Goal: Transaction & Acquisition: Purchase product/service

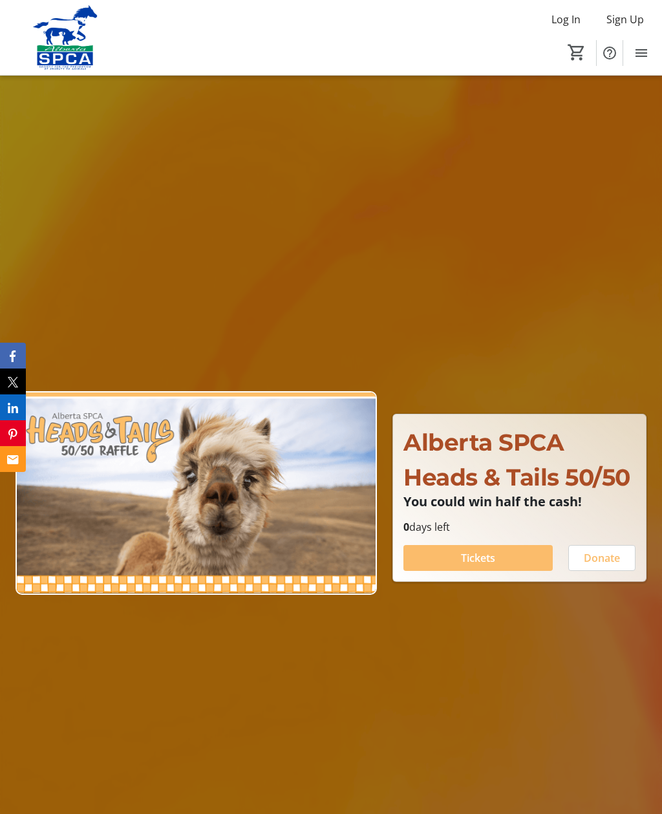
click at [484, 566] on span "Tickets" at bounding box center [478, 558] width 34 height 16
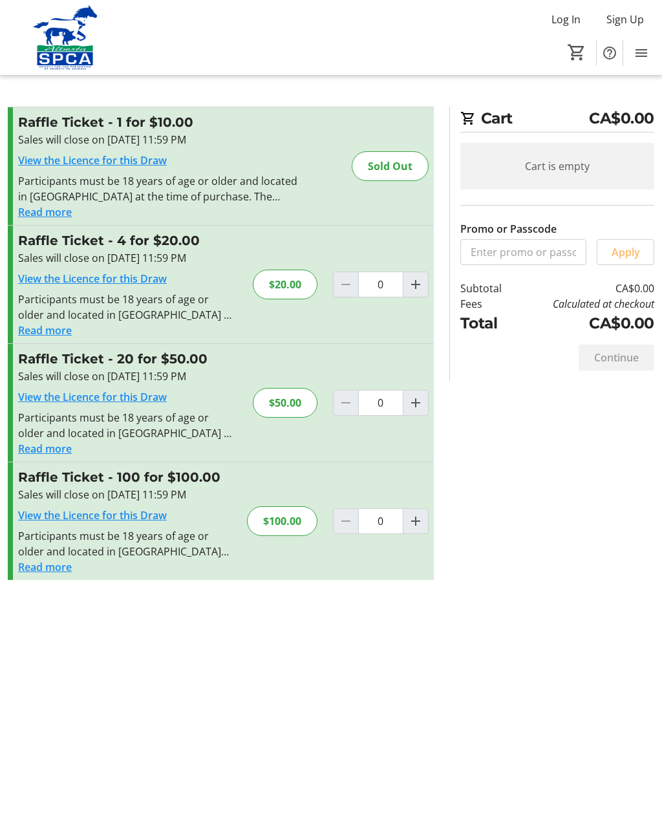
click at [660, 337] on section "Cart CA$0.00 Cart is empty Promo or Passcode Apply Subtotal CA$0.00 Fees Calcul…" at bounding box center [552, 244] width 221 height 274
click at [660, 38] on div "Log In Sign Up Home Raffle Donations Tickets 0" at bounding box center [331, 37] width 662 height 75
click at [286, 521] on div "$100.00" at bounding box center [282, 521] width 71 height 30
click at [418, 522] on mat-icon "Increment by one" at bounding box center [416, 522] width 16 height 16
type input "1"
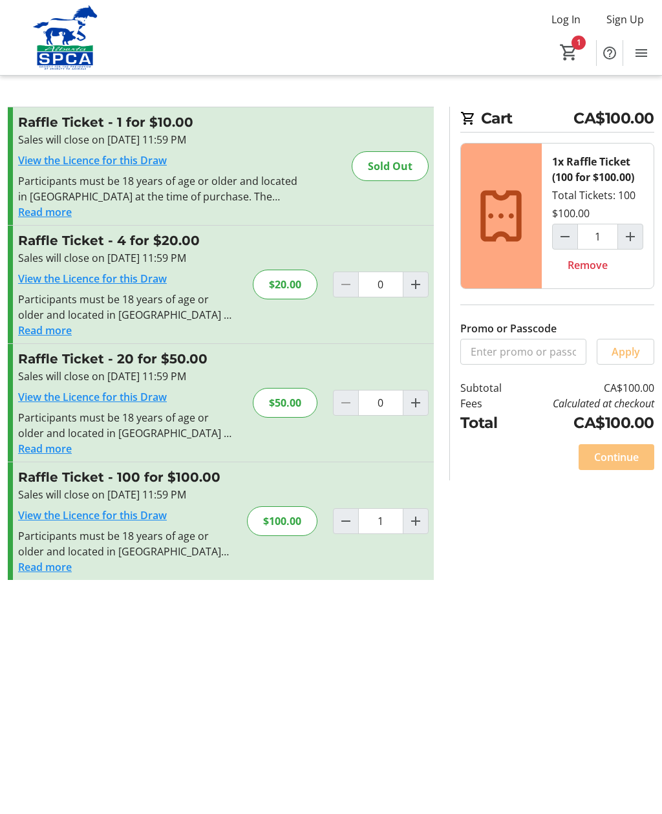
click at [620, 453] on span "Continue" at bounding box center [616, 458] width 45 height 16
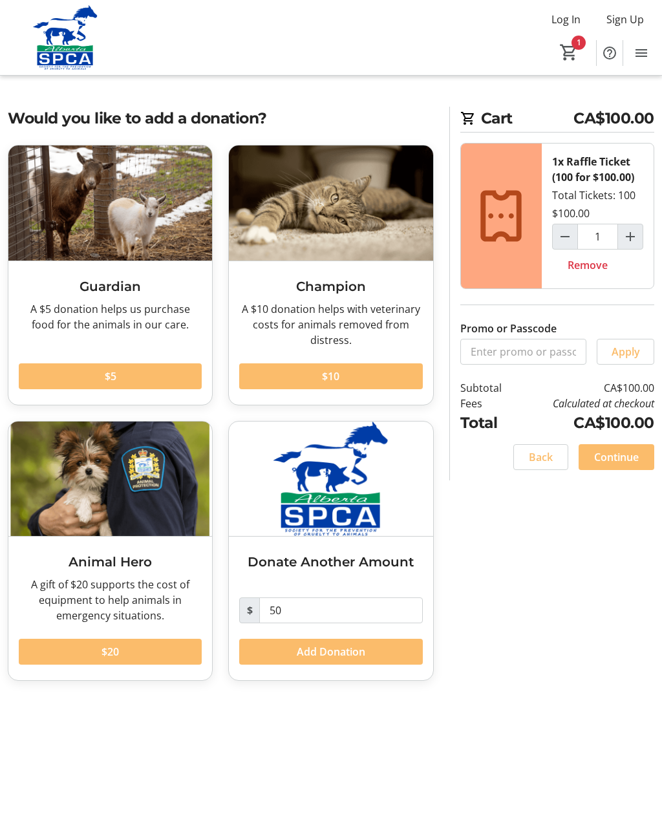
click at [615, 462] on span "Continue" at bounding box center [616, 458] width 45 height 16
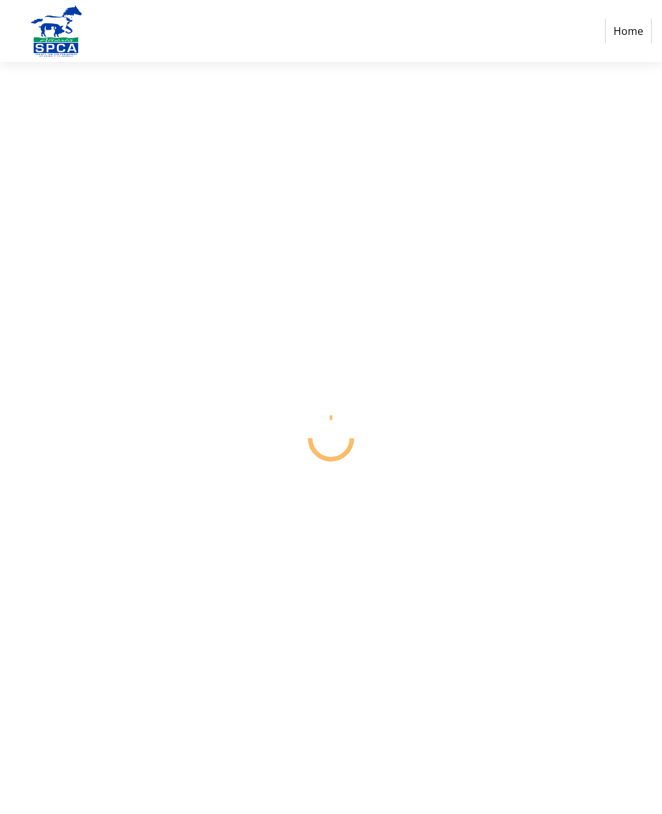
select select "CA"
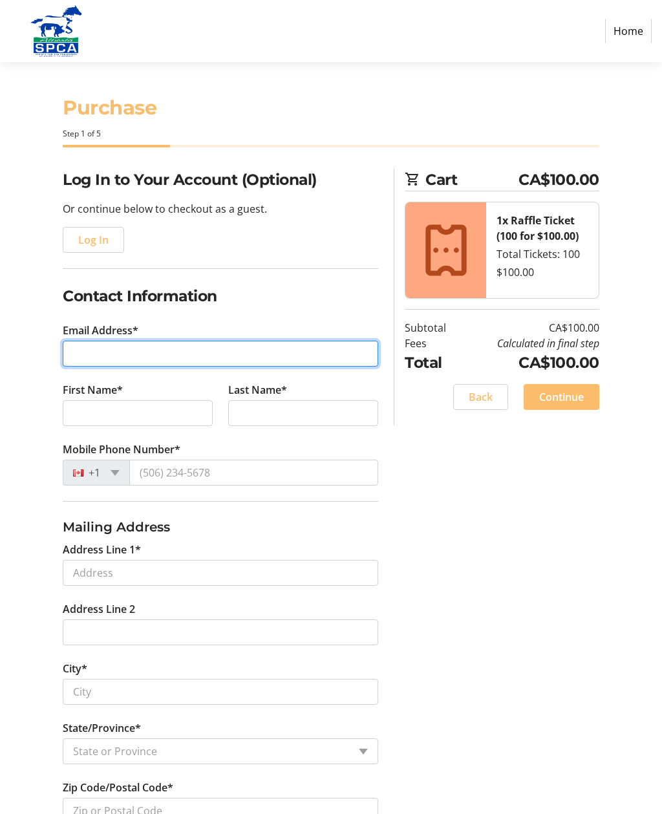
click at [330, 358] on input "Email Address*" at bounding box center [221, 354] width 316 height 26
type input "annbonney64@gmail.com"
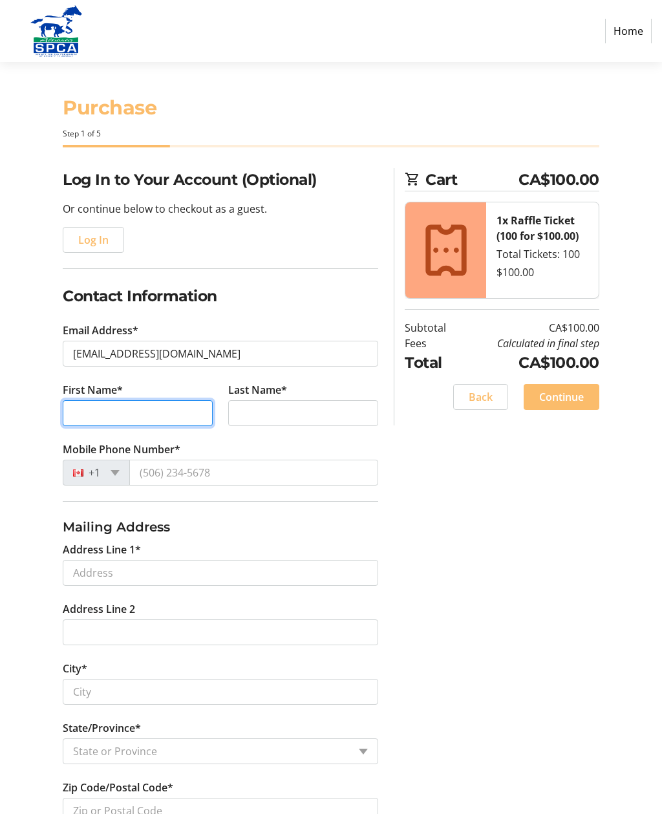
click at [177, 413] on input "First Name*" at bounding box center [138, 413] width 150 height 26
type input "Ann"
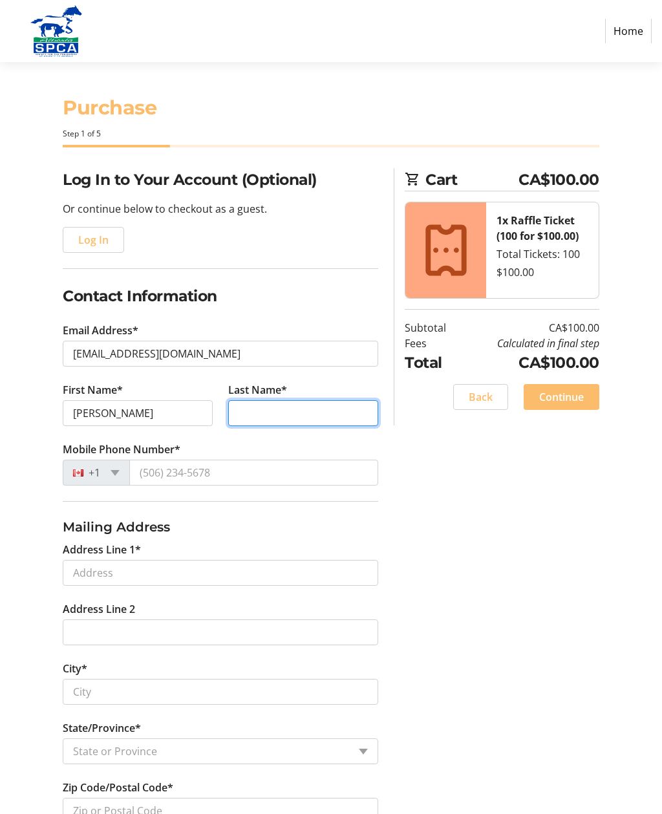
click at [354, 413] on input "Last Name*" at bounding box center [303, 413] width 150 height 26
type input "Bonney"
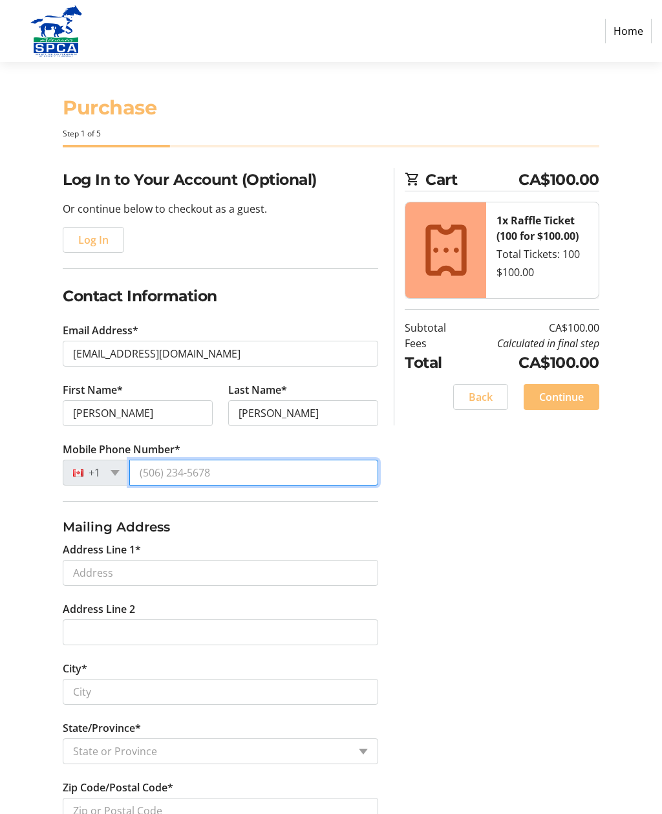
click at [272, 470] on input "Mobile Phone Number*" at bounding box center [253, 473] width 249 height 26
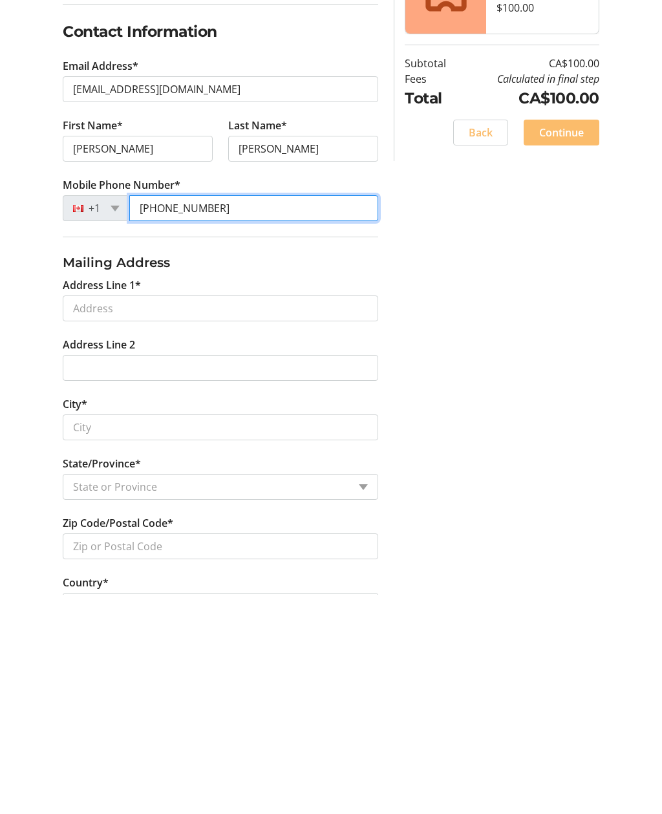
scroll to position [114, 0]
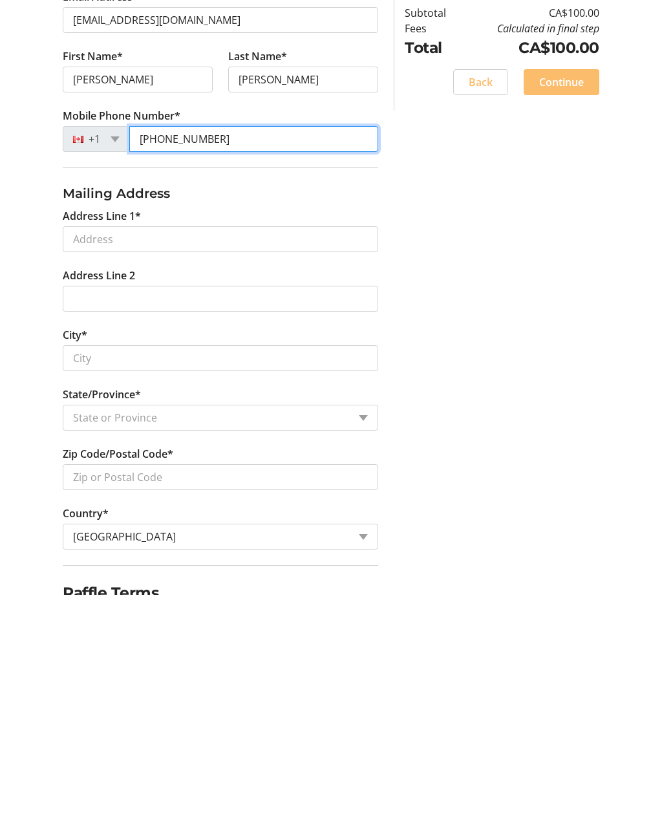
type input "(780) 880-6502"
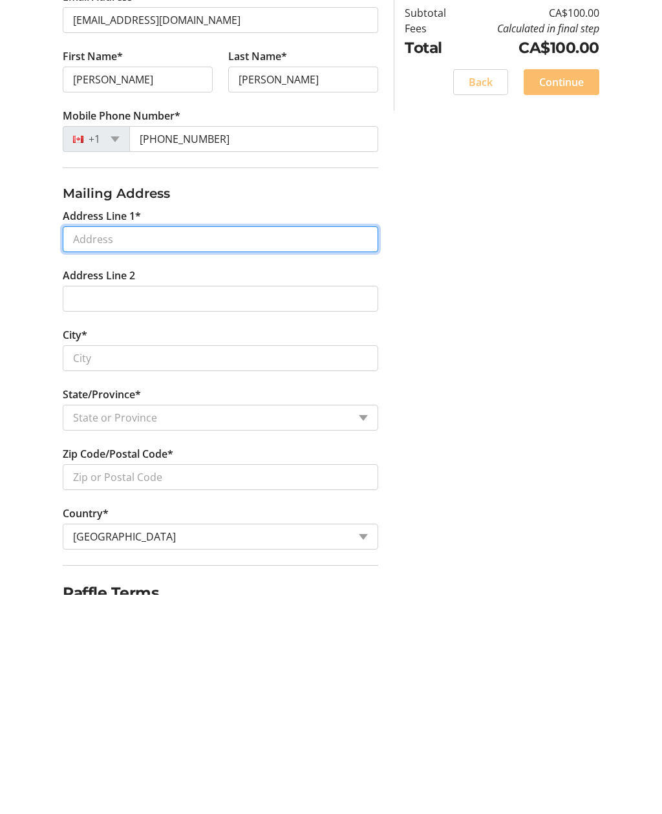
click at [279, 446] on input "Address Line 1*" at bounding box center [221, 459] width 316 height 26
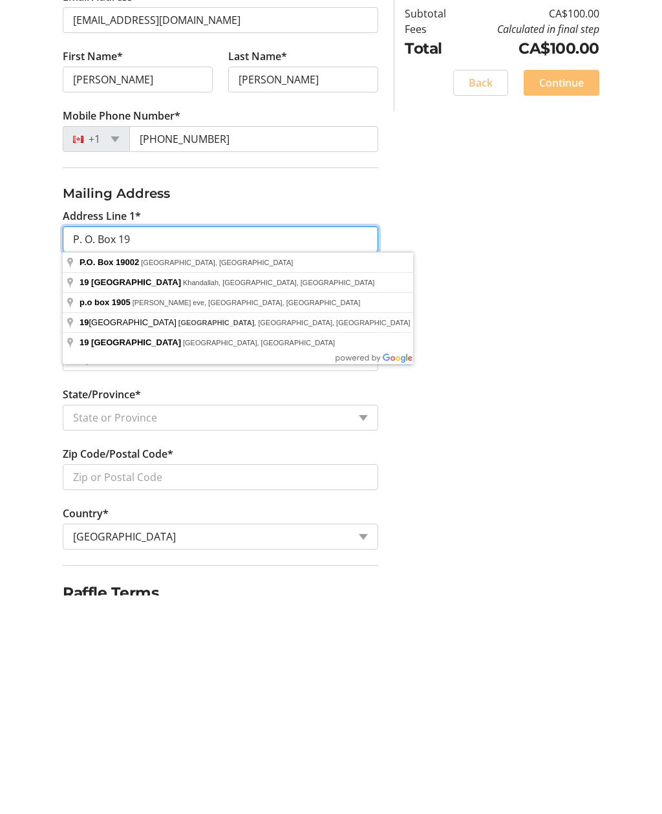
type input "P. O. Box 19"
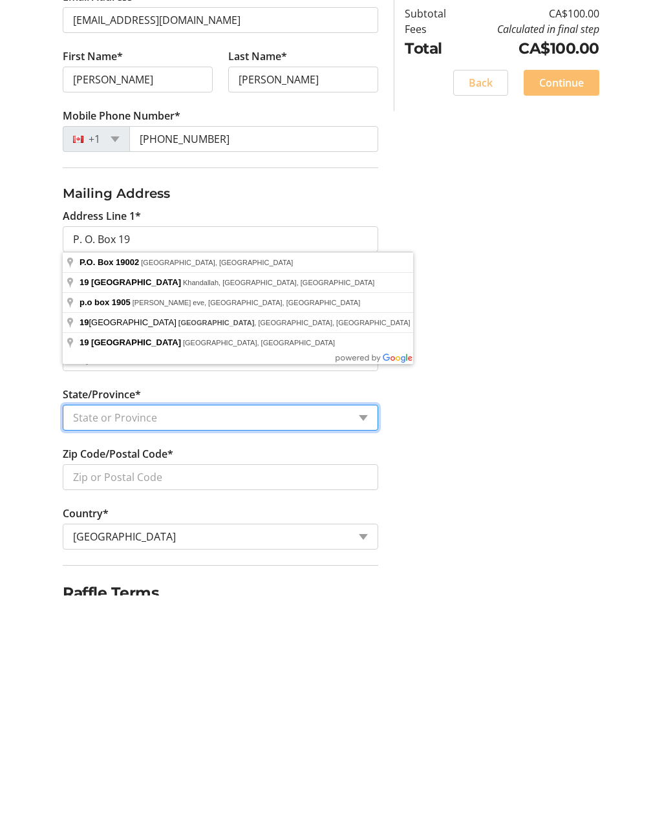
click at [261, 624] on select "State or Province State or Province Alberta British Columbia Manitoba New Bruns…" at bounding box center [221, 637] width 316 height 26
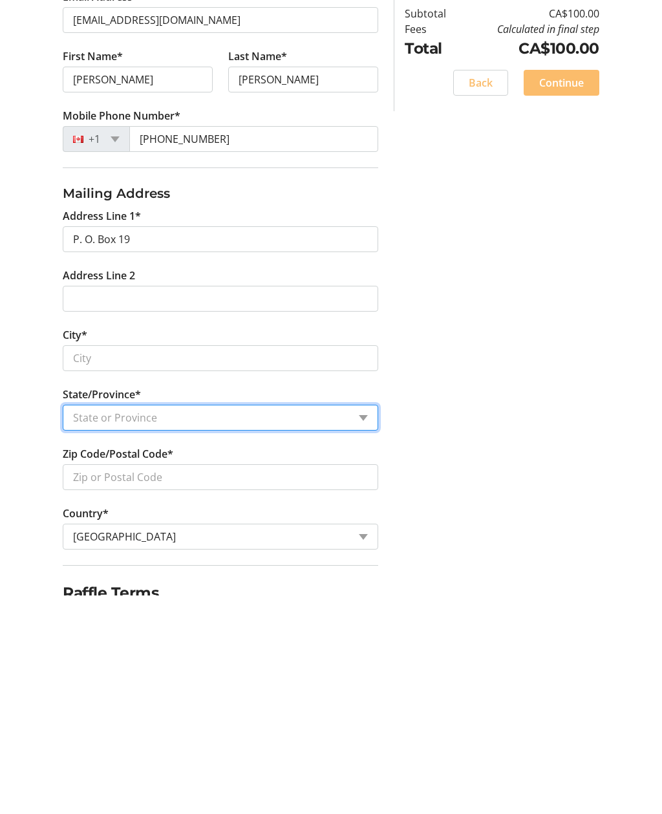
scroll to position [138, 0]
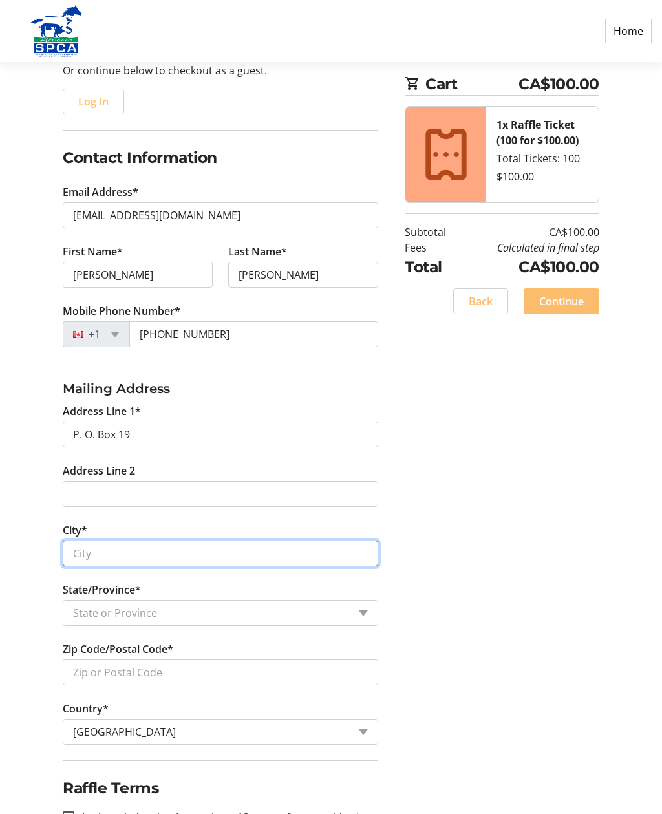
click at [179, 556] on input "City*" at bounding box center [221, 554] width 316 height 26
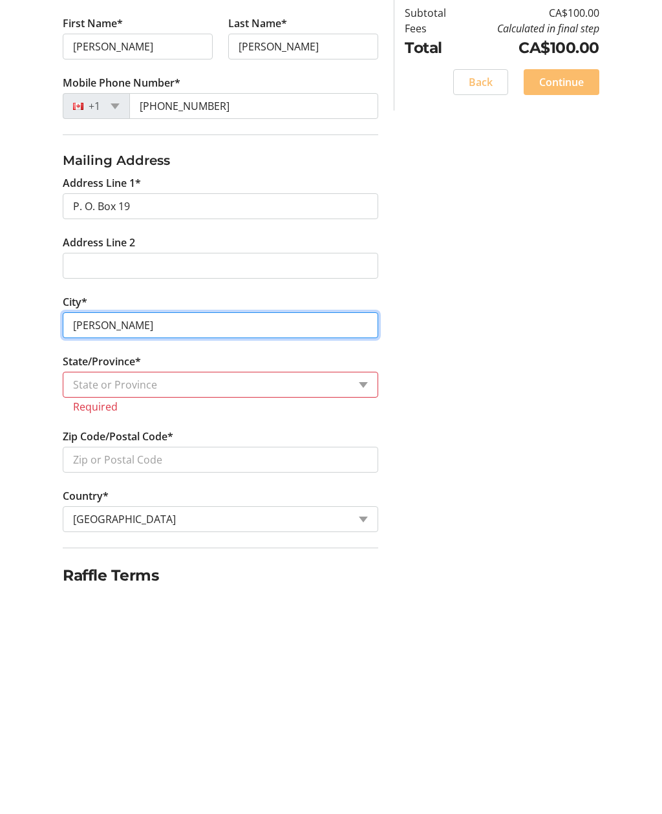
scroll to position [157, 0]
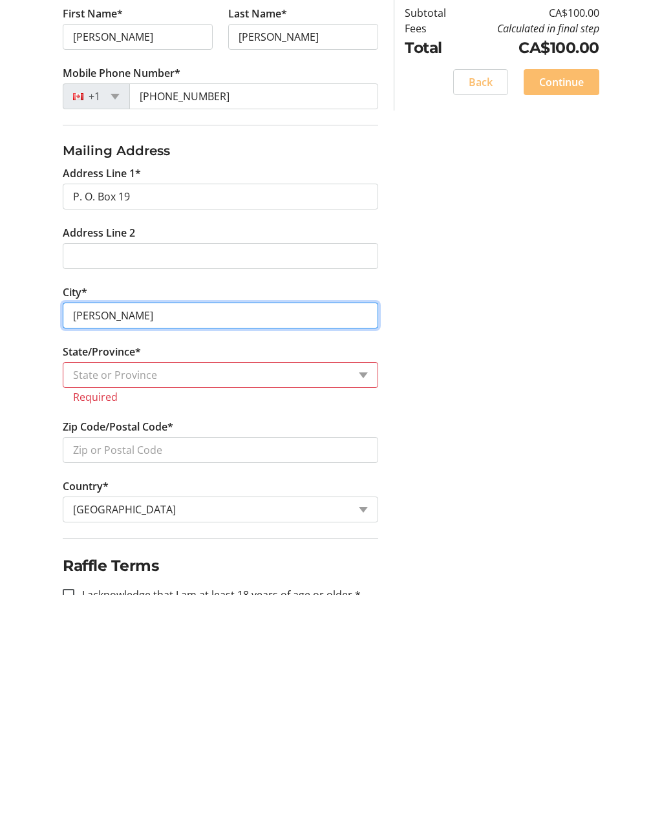
type input "Patricia"
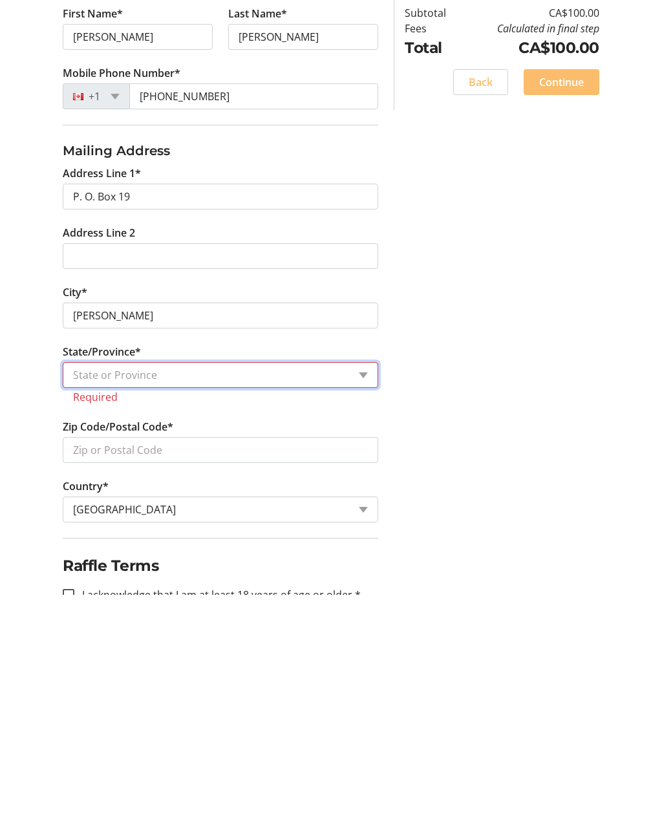
click at [363, 582] on select "State or Province State or Province Alberta British Columbia Manitoba New Bruns…" at bounding box center [221, 595] width 316 height 26
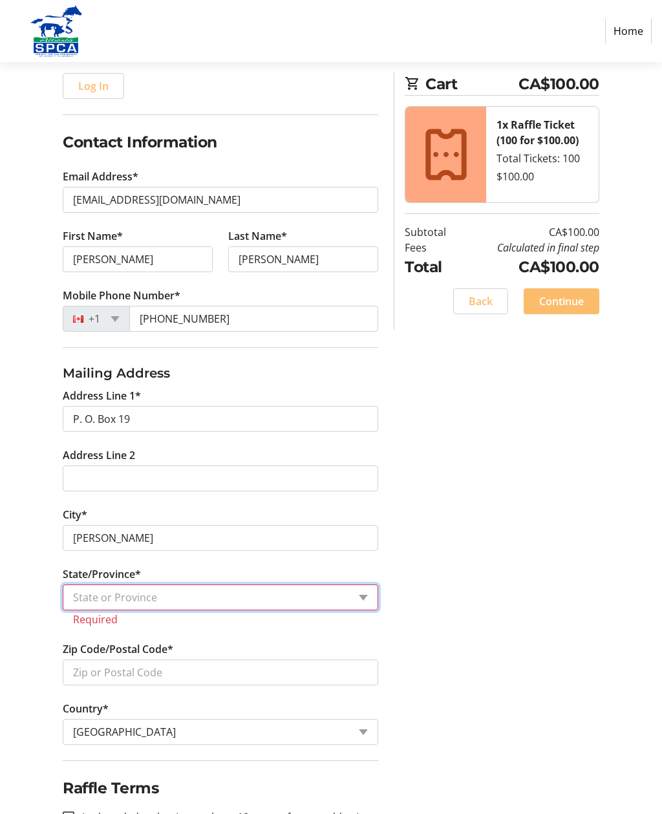
select select "AB"
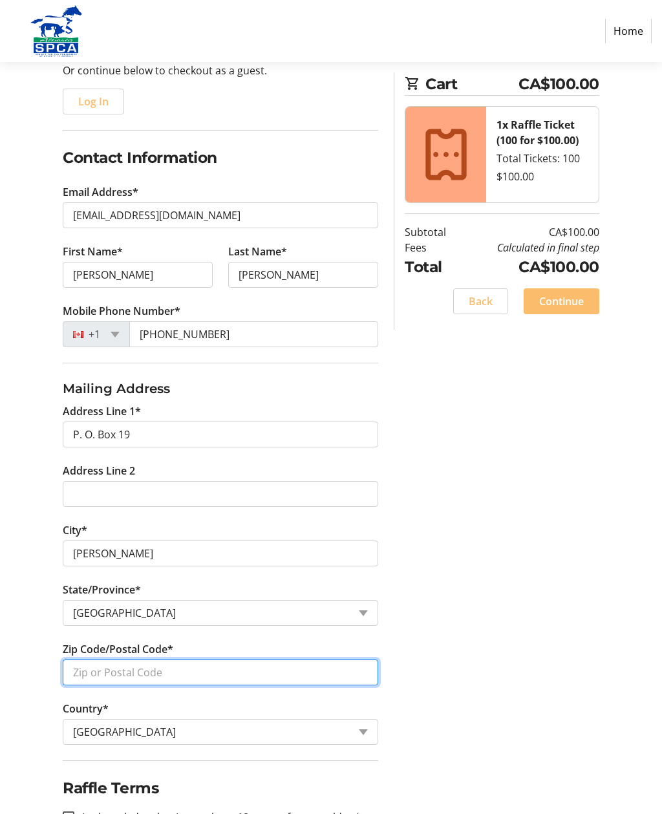
click at [287, 667] on input "Zip Code/Postal Code*" at bounding box center [221, 673] width 316 height 26
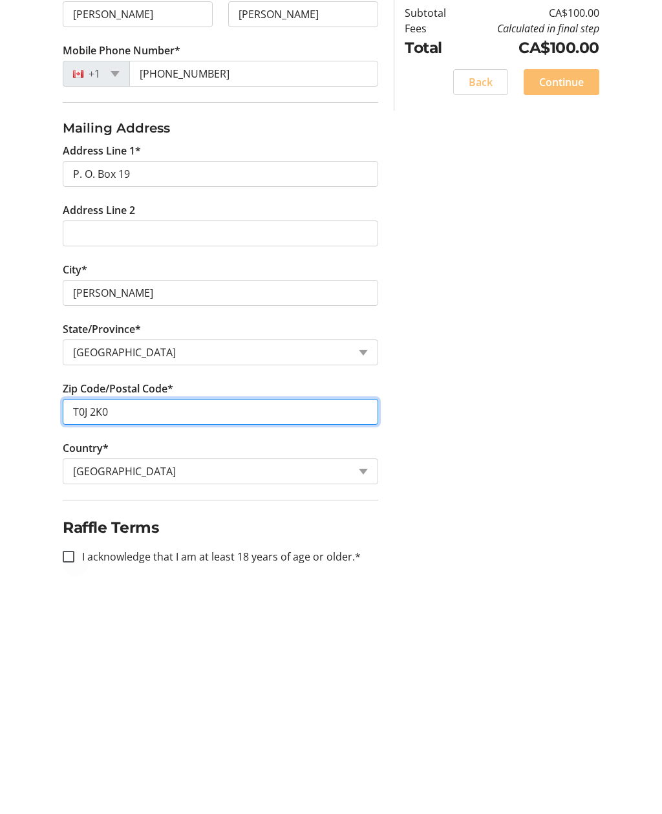
type input "T0J 2K0"
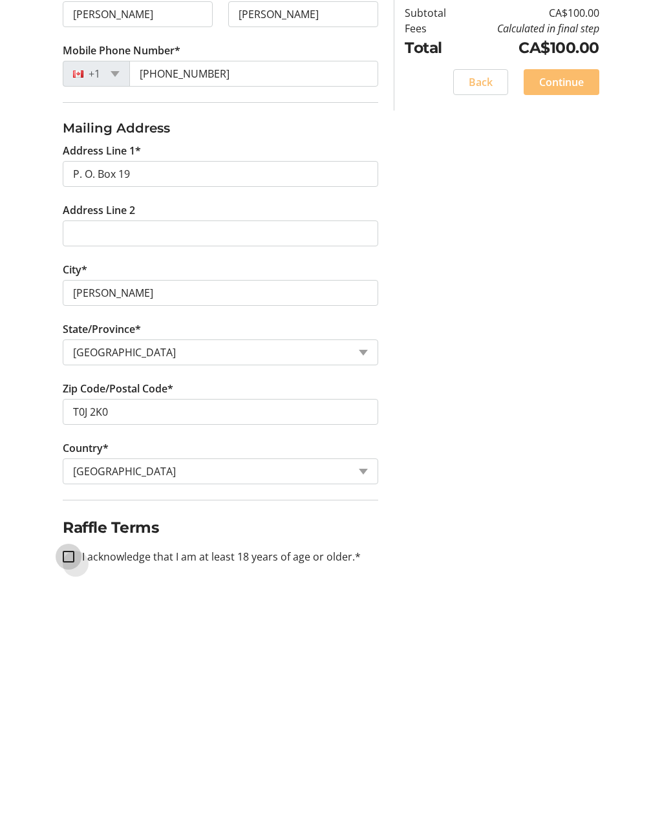
click at [74, 770] on input "I acknowledge that I am at least 18 years of age or older.*" at bounding box center [69, 776] width 12 height 12
checkbox input "true"
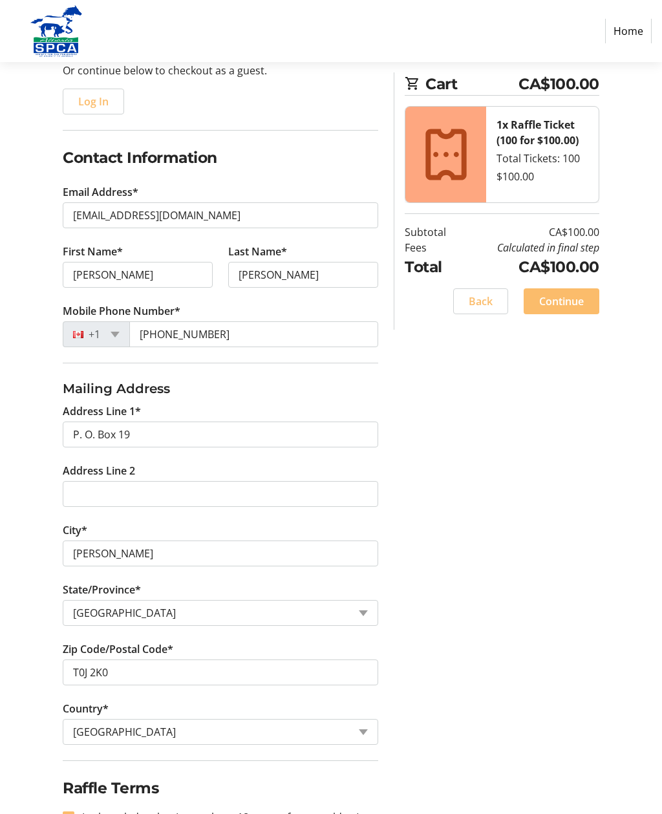
click at [563, 301] on span "Continue" at bounding box center [561, 302] width 45 height 16
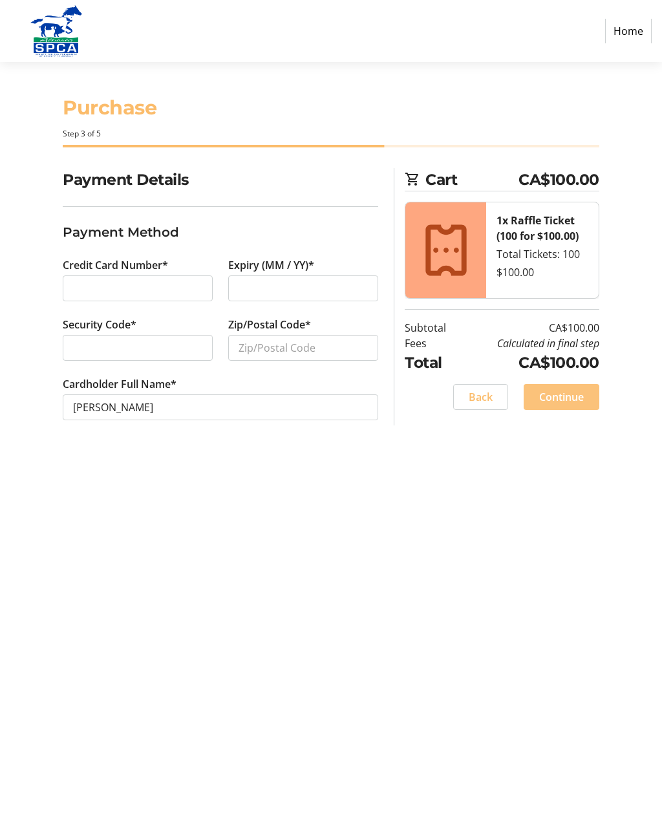
click at [568, 397] on span "Continue" at bounding box center [561, 397] width 45 height 16
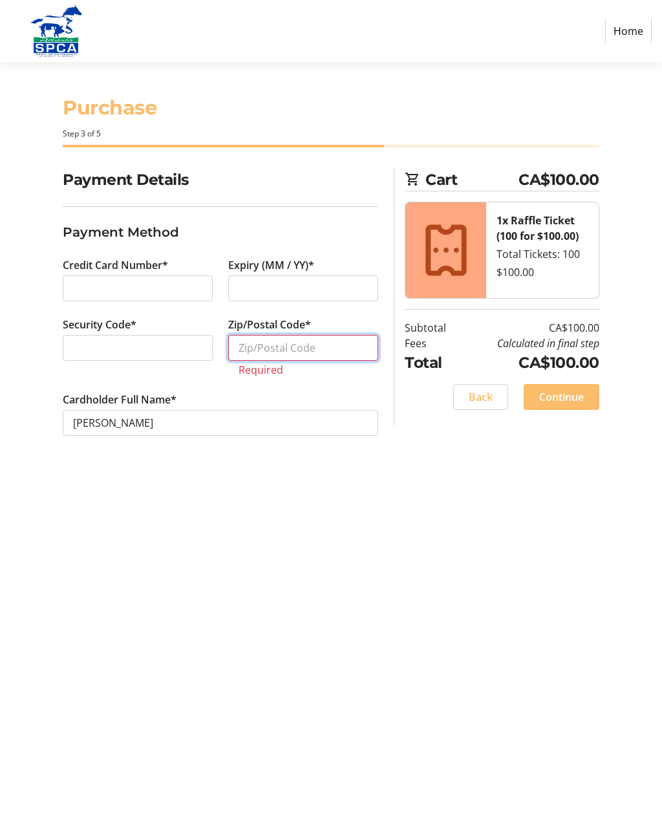
click at [348, 353] on input "Zip/Postal Code*" at bounding box center [303, 348] width 150 height 26
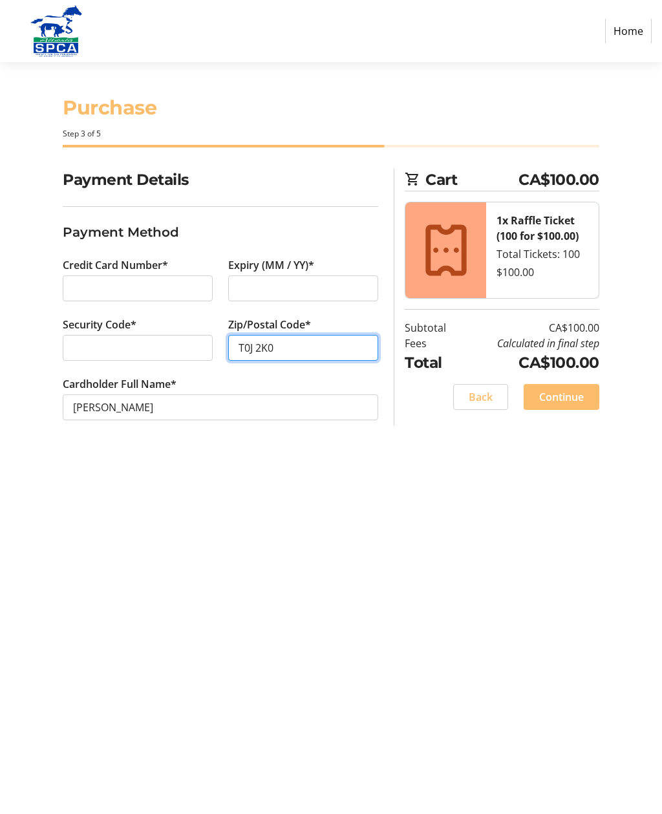
type input "T0J 2K0"
click at [569, 400] on span "Continue" at bounding box center [561, 397] width 45 height 16
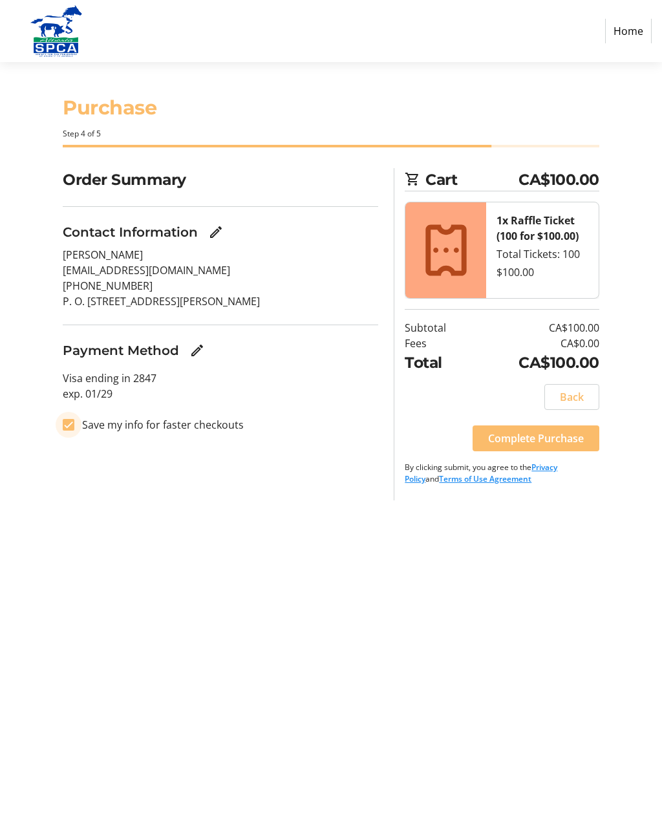
click at [70, 421] on input "Save my info for faster checkouts" at bounding box center [69, 425] width 12 height 12
checkbox input "false"
click at [549, 438] on span "Complete Purchase" at bounding box center [536, 439] width 96 height 16
